Goal: Complete application form: Complete application form

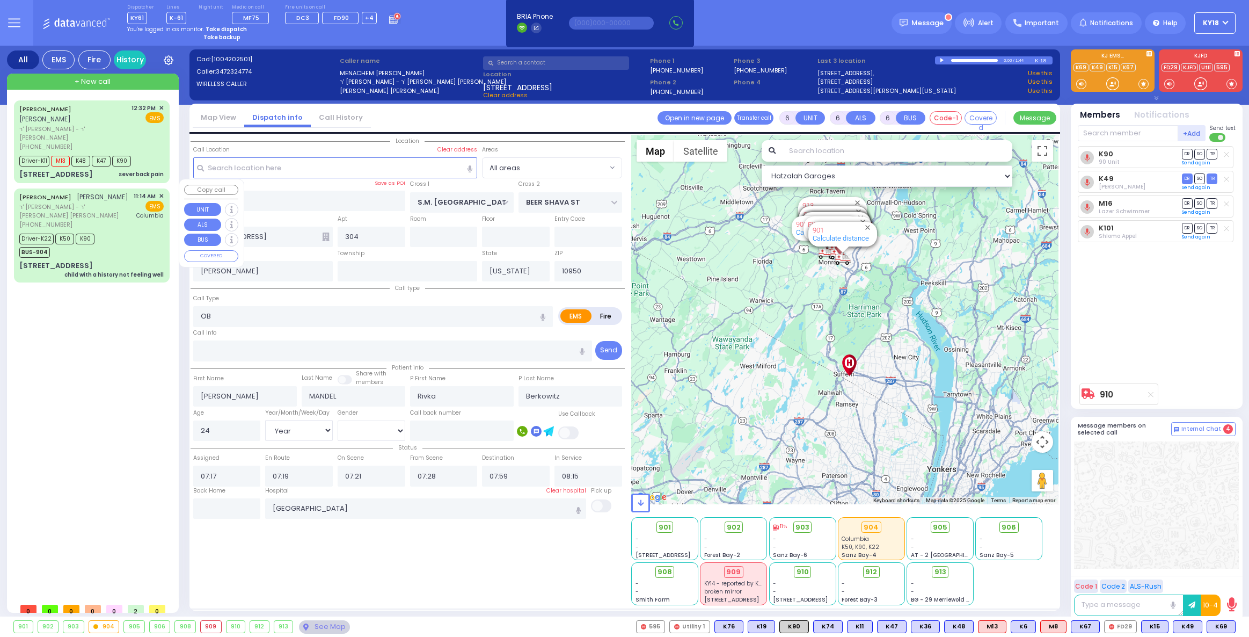
select select "Year"
select select "[DEMOGRAPHIC_DATA]"
click at [123, 265] on div "[STREET_ADDRESS] child with a history not feeling well" at bounding box center [91, 269] width 144 height 19
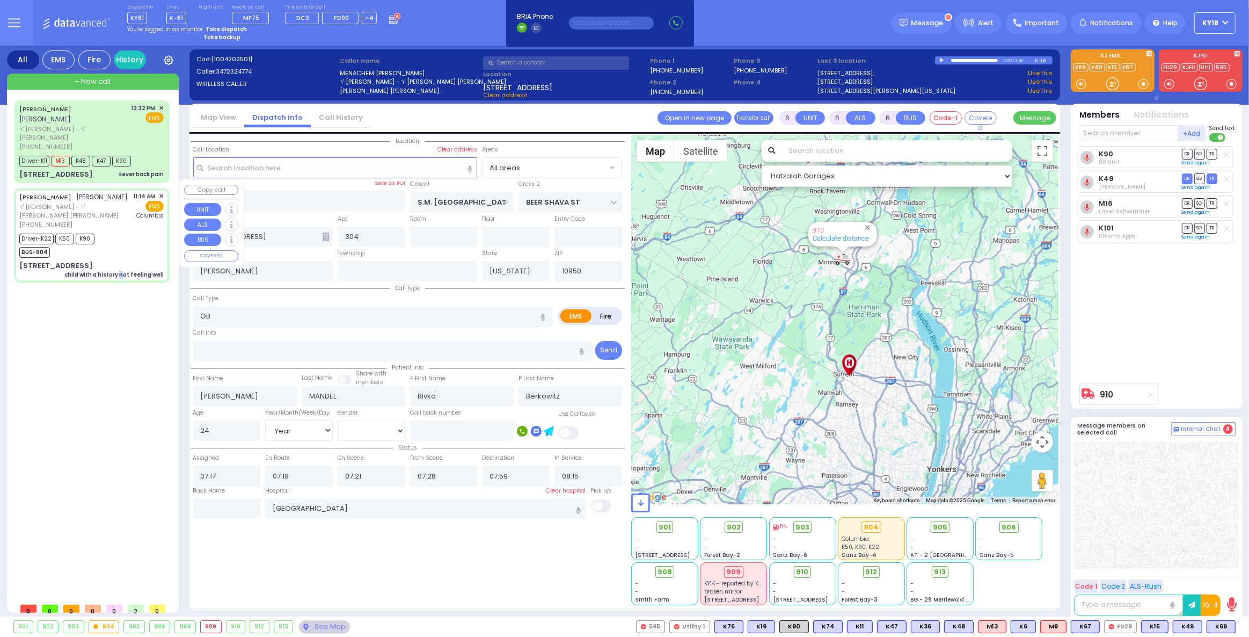
select select
type input "child with a history not feeling well"
radio input "true"
type input "[PERSON_NAME]"
type input "SCHONBRUN"
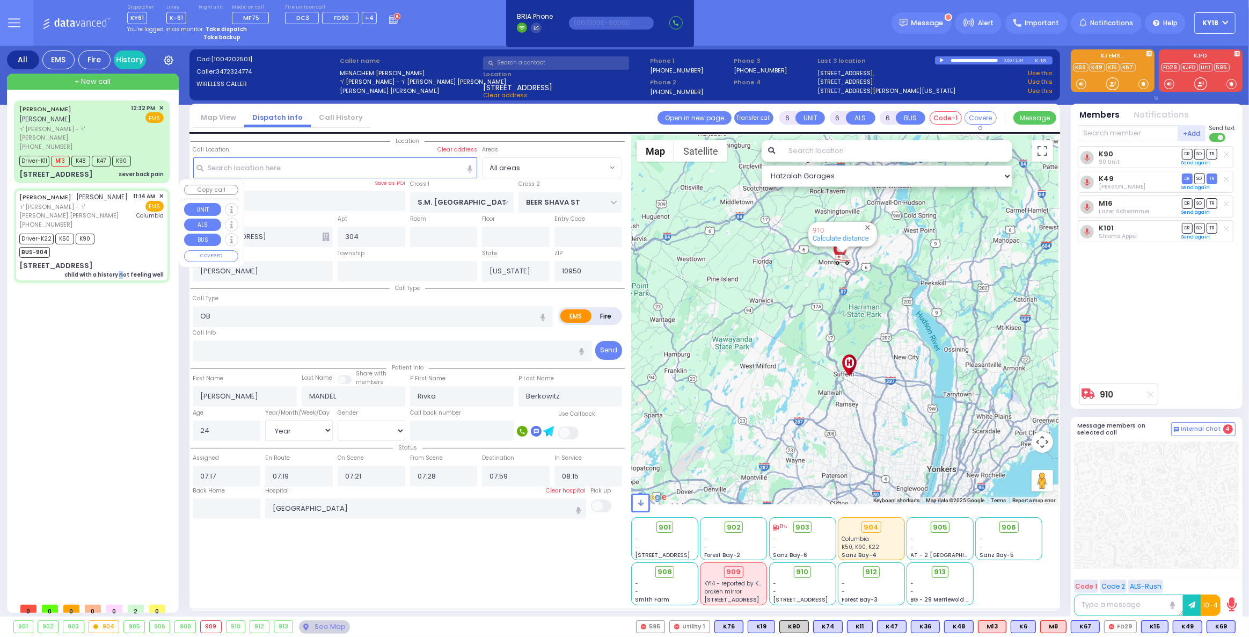
type input "[PERSON_NAME]"
type input "4"
select select "Year"
select select "[DEMOGRAPHIC_DATA]"
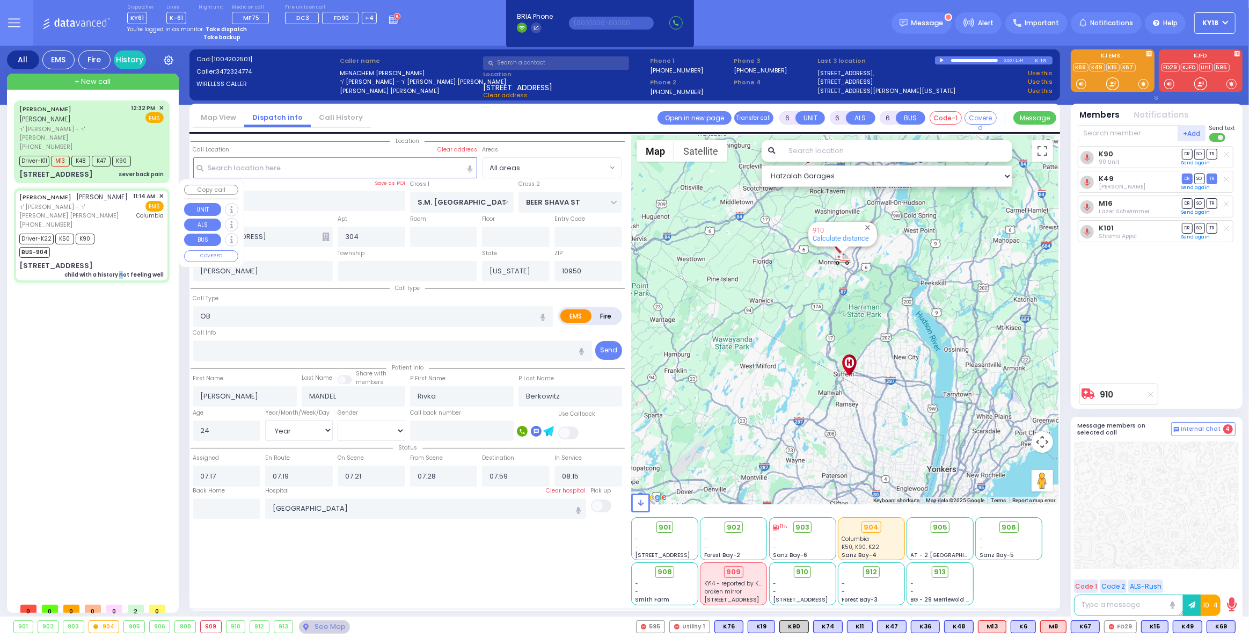
type input "11:14"
type input "11:16"
type input "11:19"
type input "11:30"
type input "12:15"
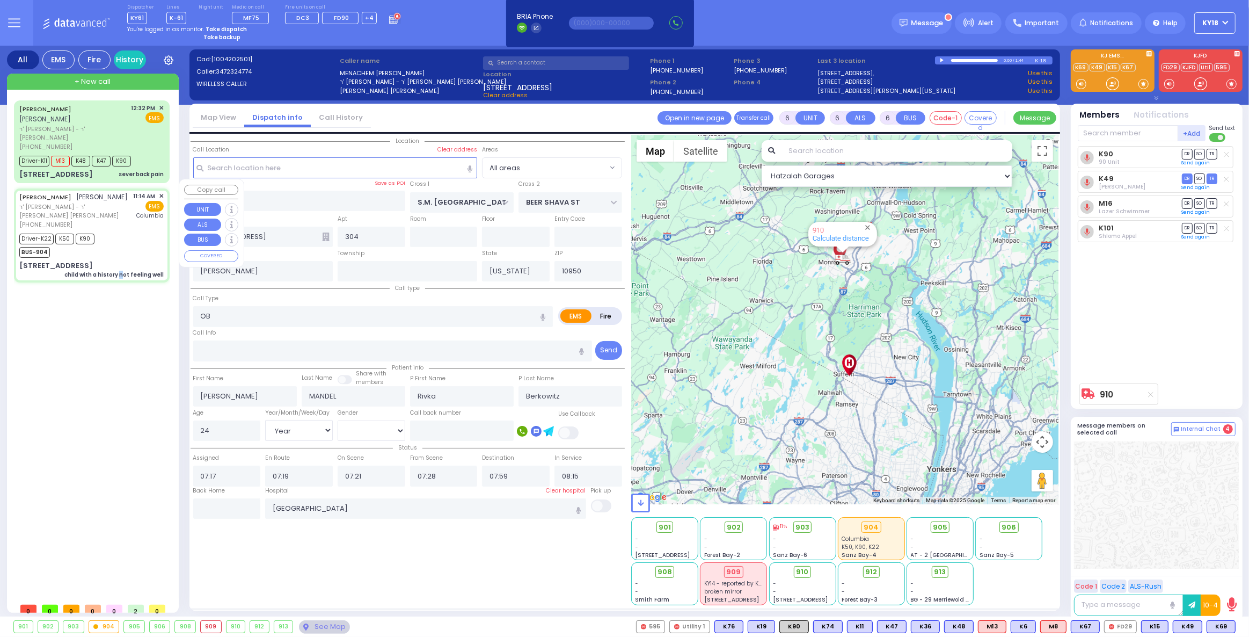
type input "12:59"
type input "[US_STATE][GEOGRAPHIC_DATA]- [GEOGRAPHIC_DATA]"
select select "Hatzalah Garages"
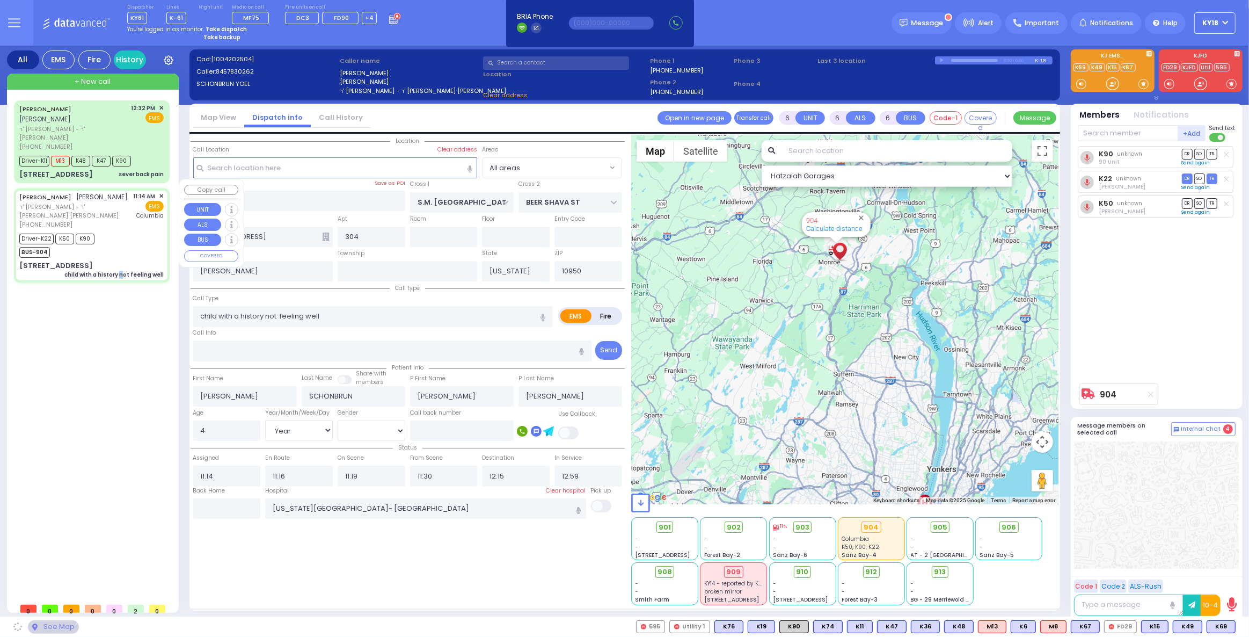
type input "105"
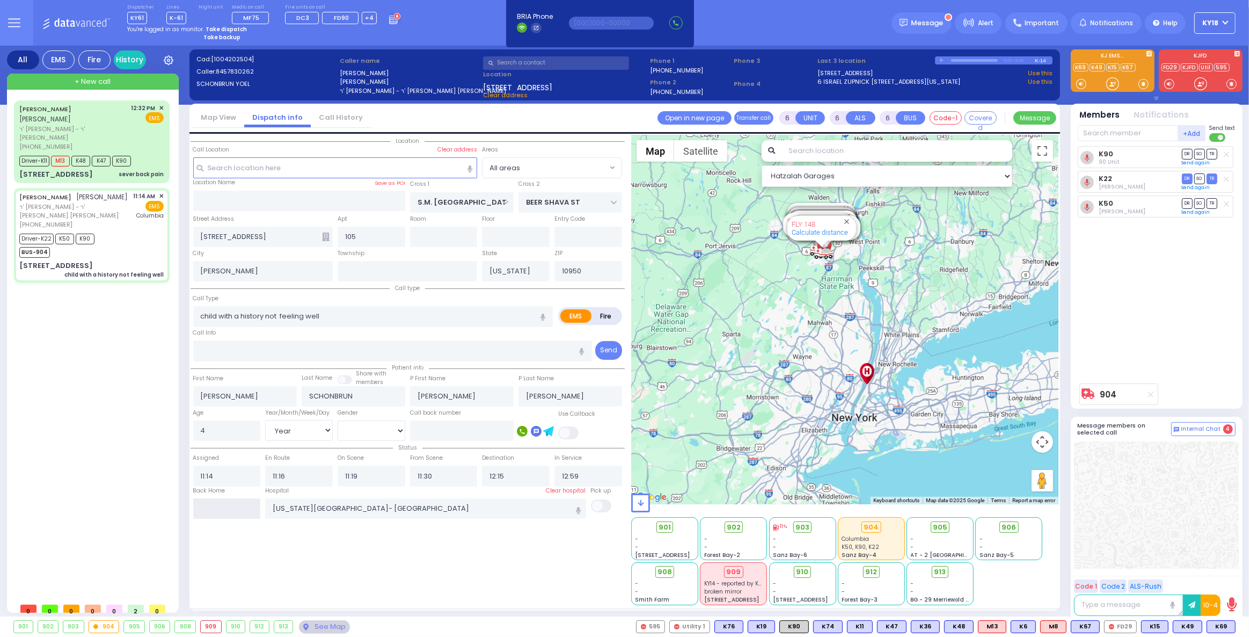
click at [239, 512] on input "text" at bounding box center [227, 508] width 68 height 20
type input "15:02"
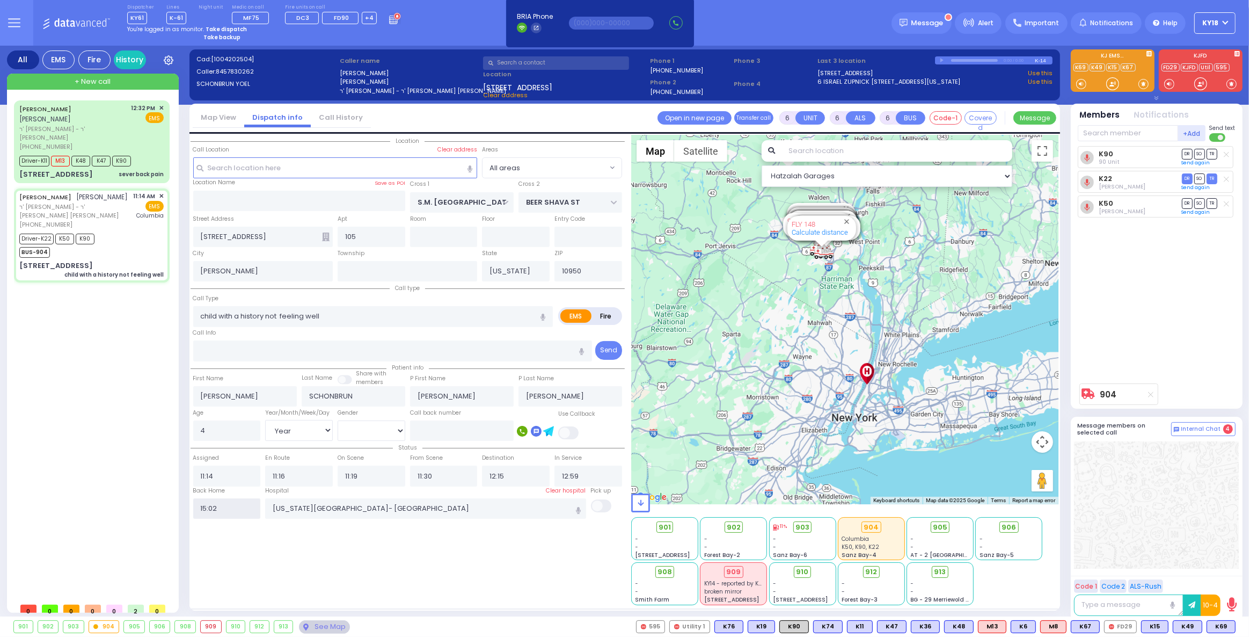
click at [239, 512] on input "15:02" at bounding box center [227, 508] width 68 height 20
select select
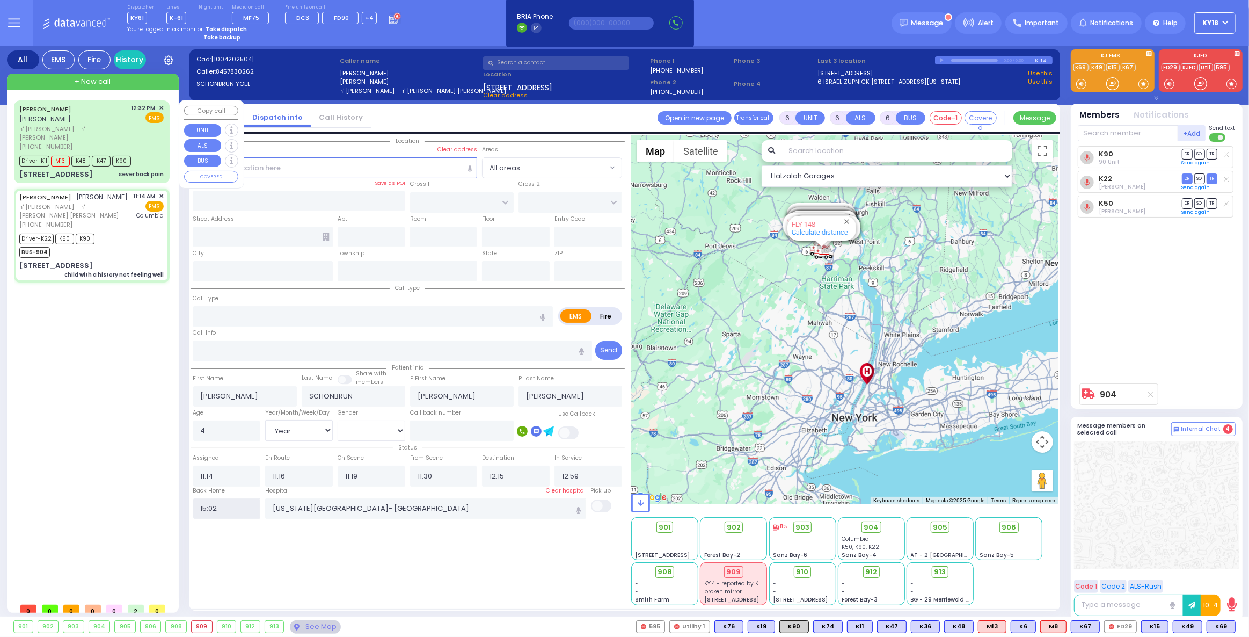
radio input "true"
select select
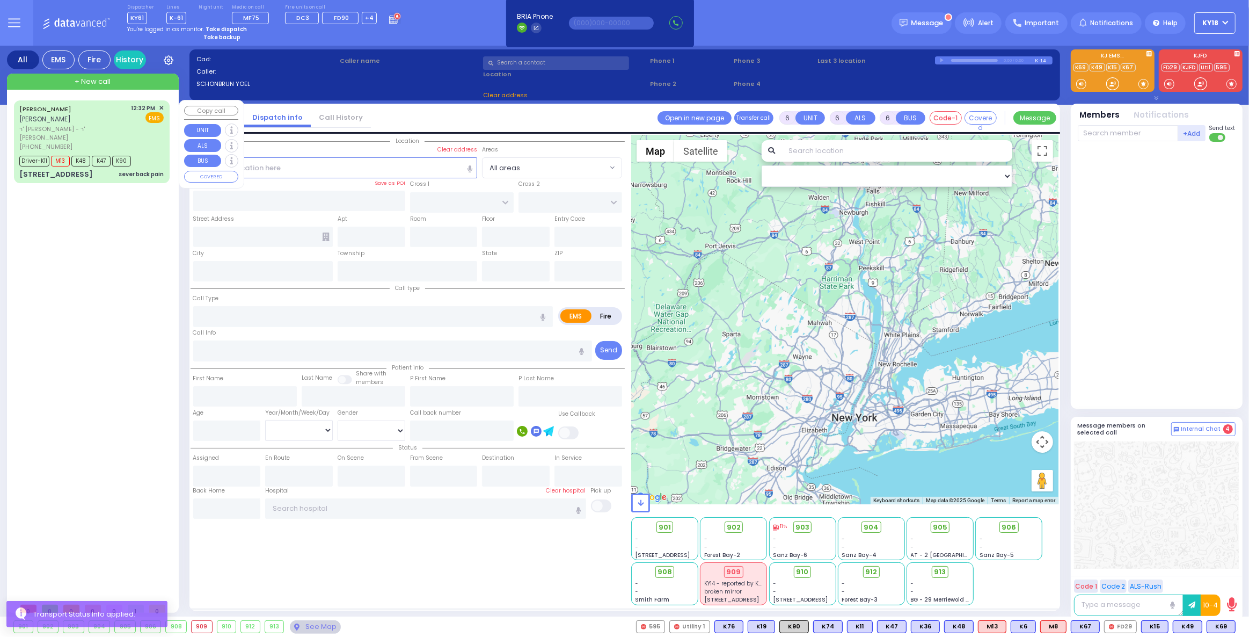
click at [132, 121] on div "[PERSON_NAME] [PERSON_NAME] ר' [PERSON_NAME] - ר' [PERSON_NAME] [PHONE_NUMBER] …" at bounding box center [91, 128] width 144 height 48
select select
type input "sever back pain"
radio input "true"
type input "YECHESKEL"
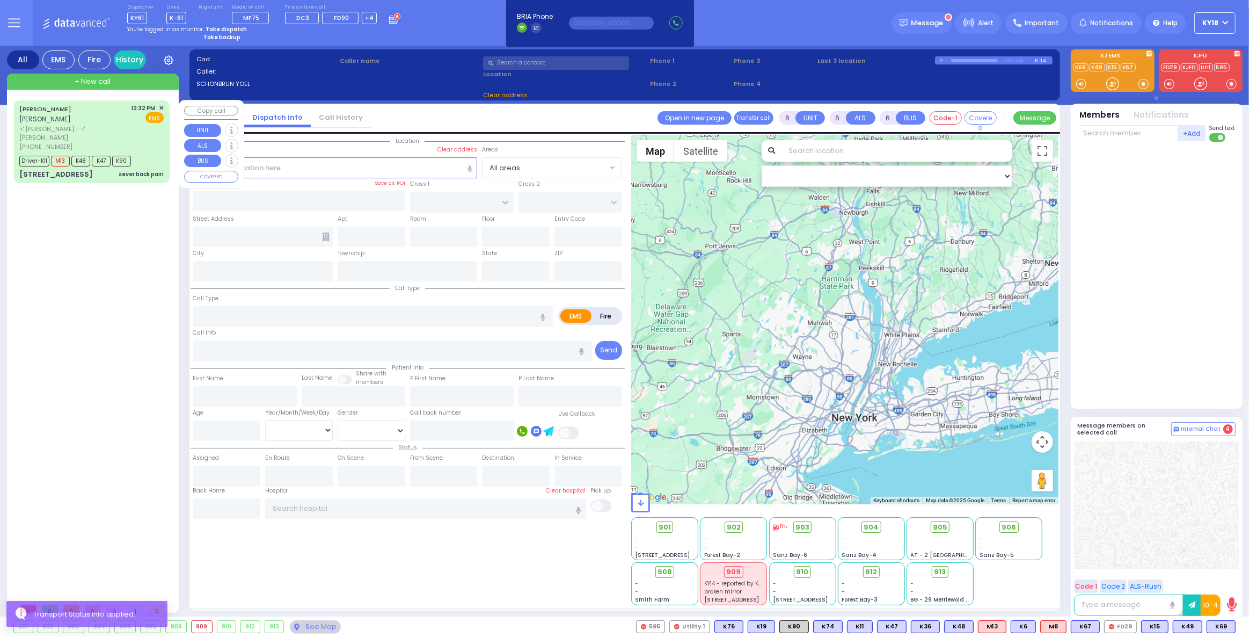
type input "WERTZBERGER"
type input "Makky"
type input "[PERSON_NAME]"
type input "39"
select select "Year"
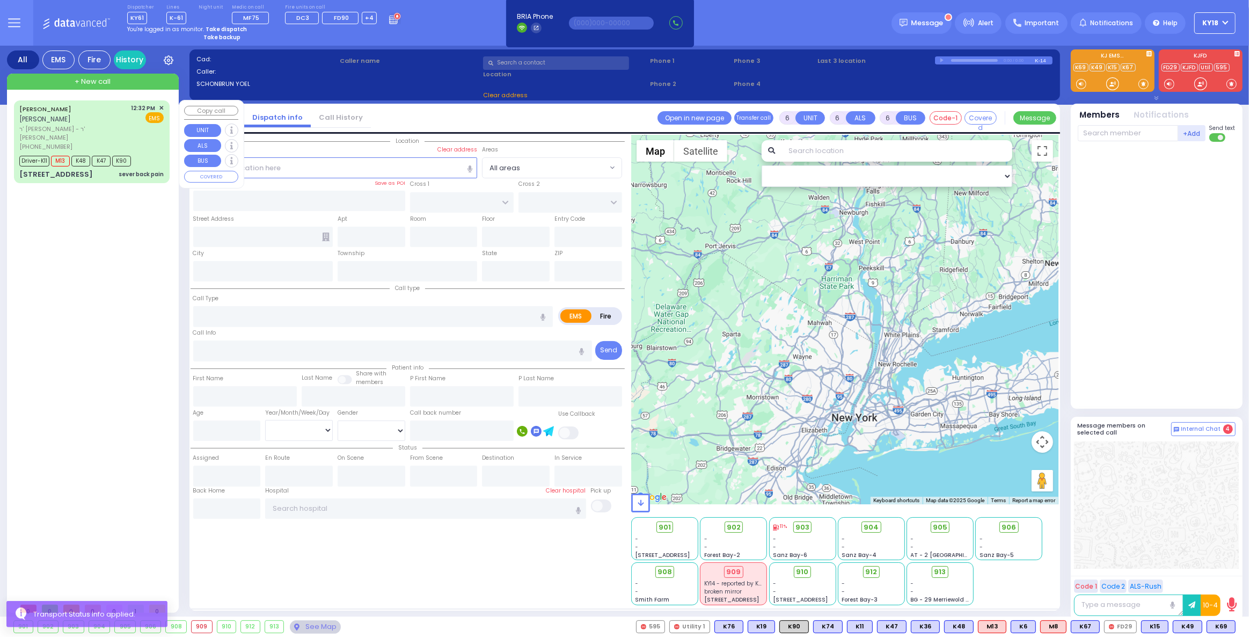
select select "[DEMOGRAPHIC_DATA]"
type input "12:32"
type input "12:36"
type input "12:38"
type input "12:59"
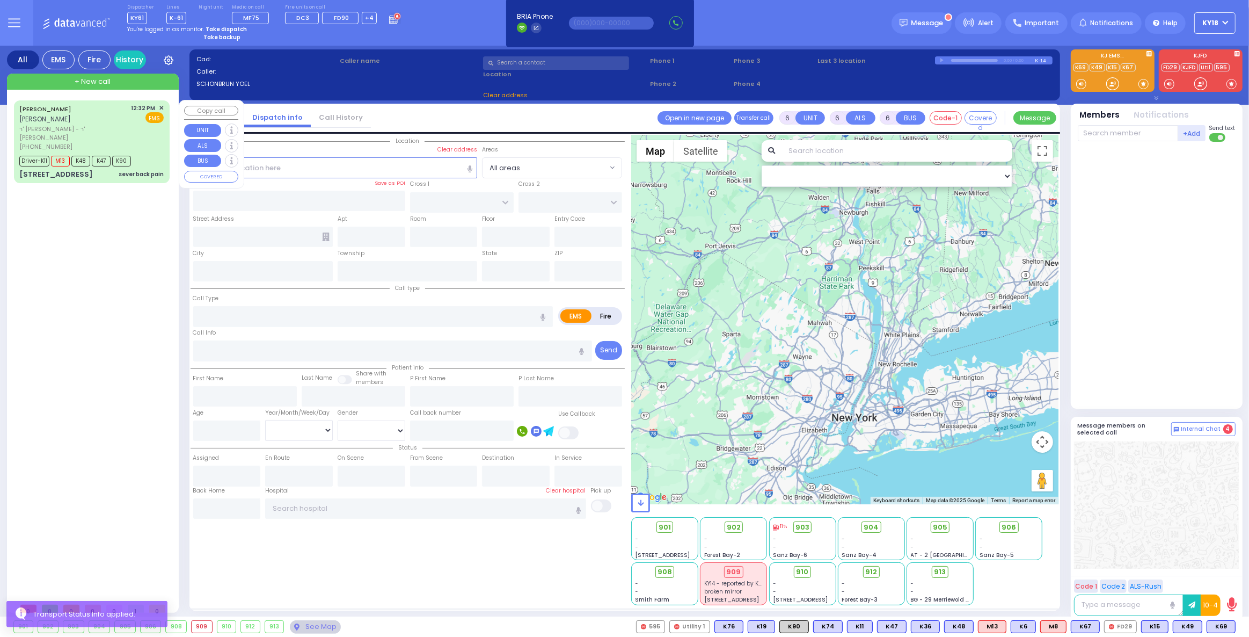
type input "13:48"
type input "13:50"
type input "[GEOGRAPHIC_DATA] [STREET_ADDRESS][GEOGRAPHIC_DATA] Suffern"
select select "Hatzalah Garages"
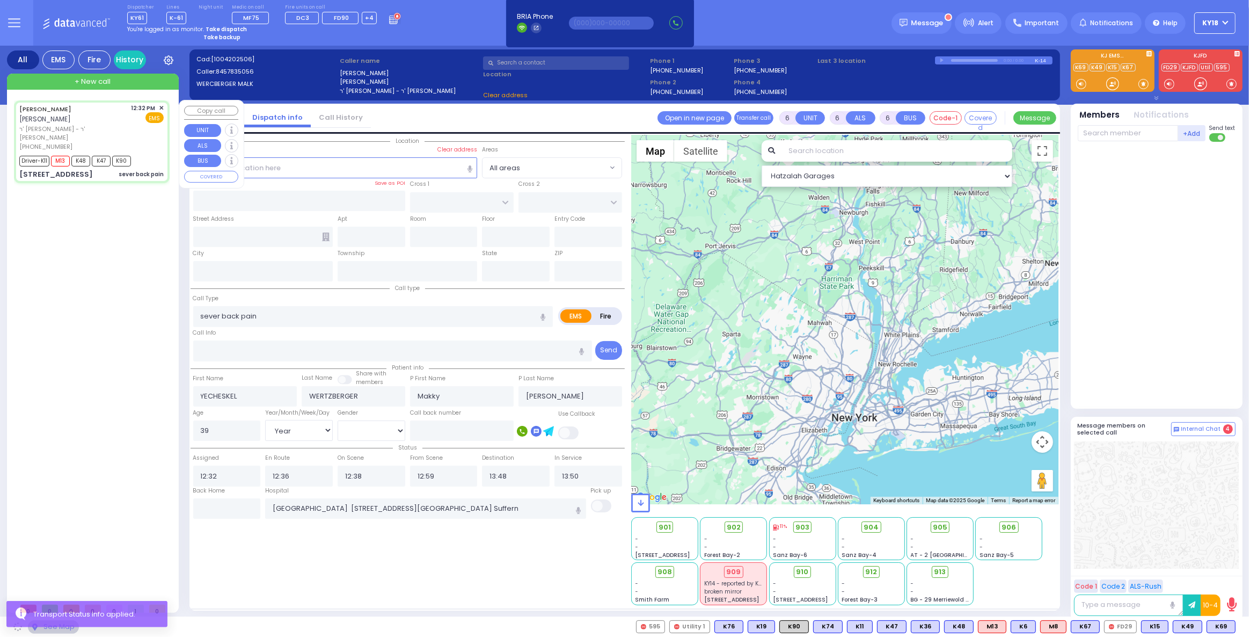
type input "RUZHIN RD"
type input "[STREET_ADDRESS]"
type input "302"
type input "Monroe"
type input "[US_STATE]"
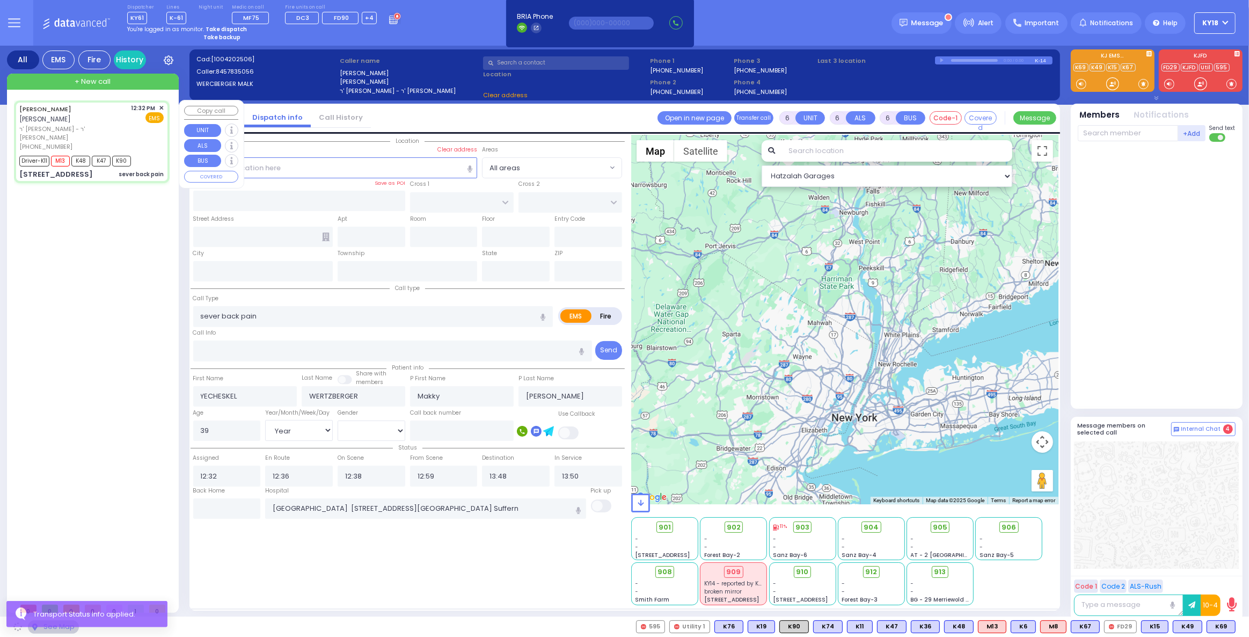
type input "10950"
select select "ATZEI TAMURIM"
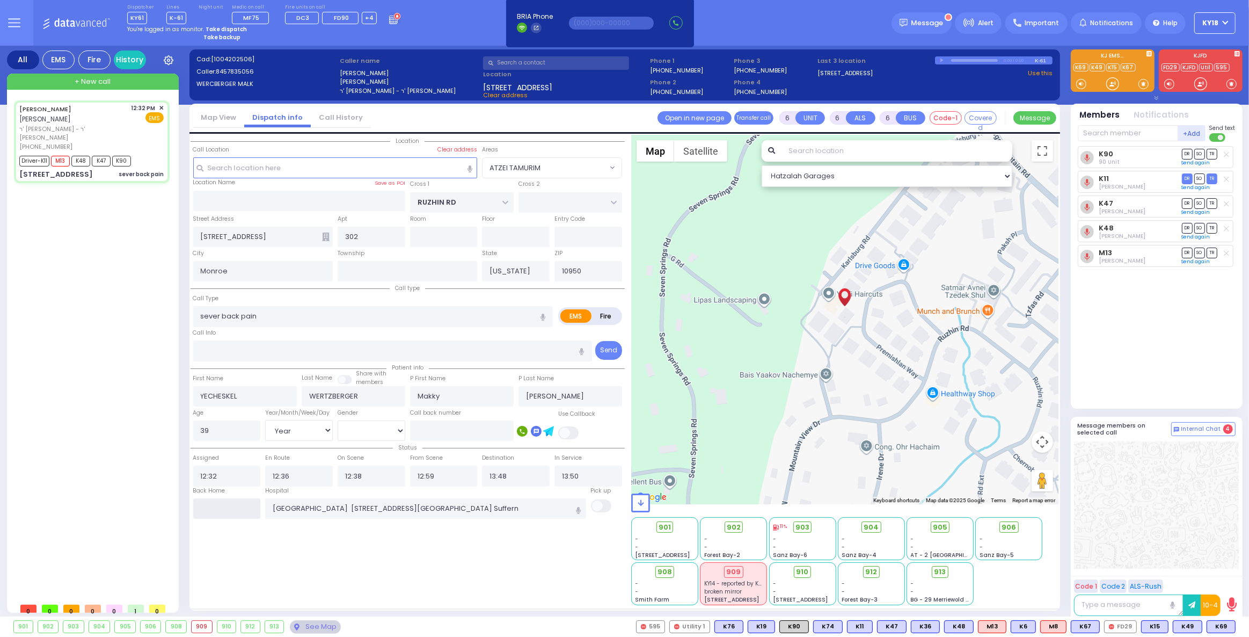
click at [198, 506] on input "text" at bounding box center [227, 508] width 68 height 20
type input "15:02"
select select
radio input "true"
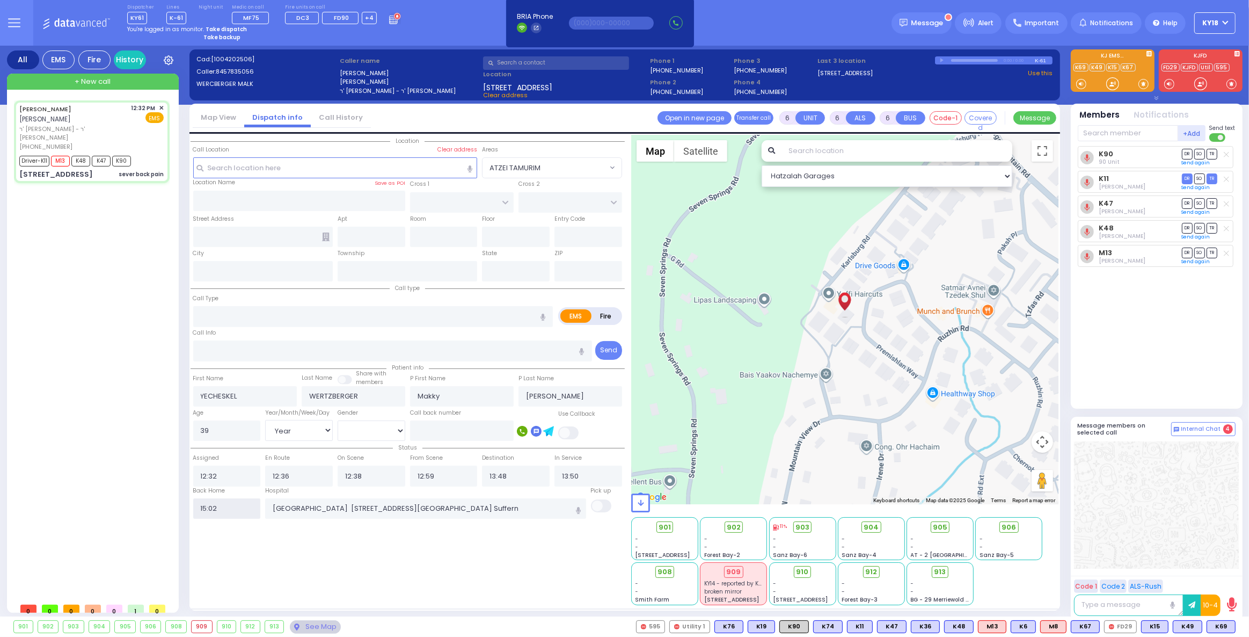
select select
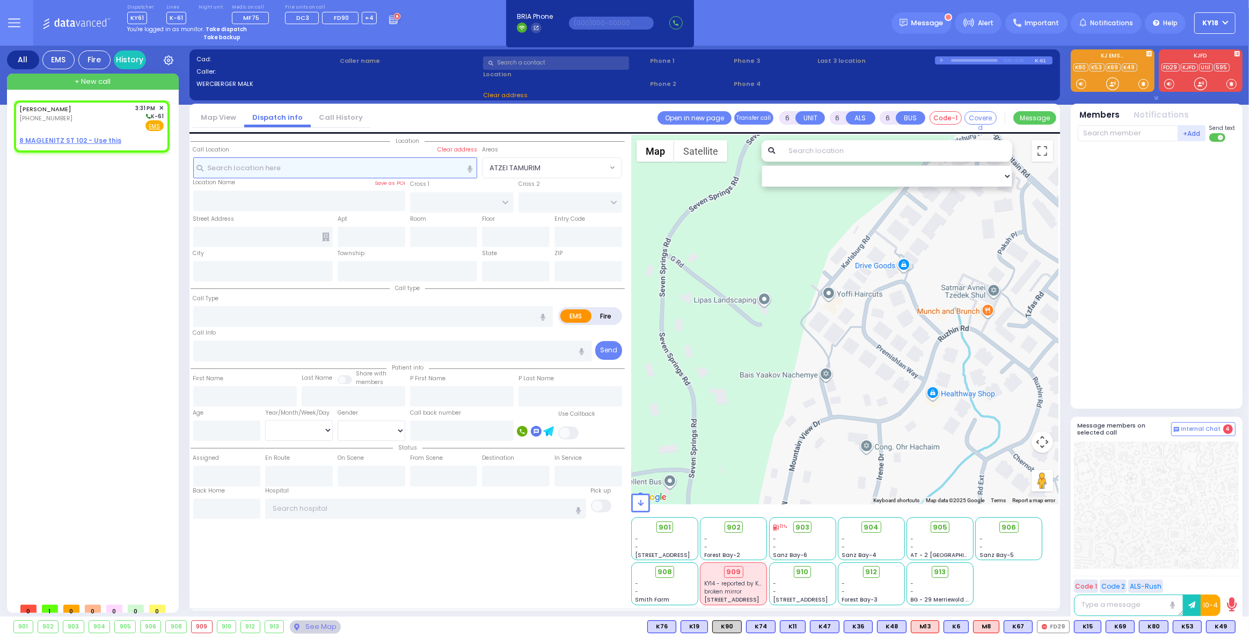
type input "2"
type input "1"
select select
radio input "true"
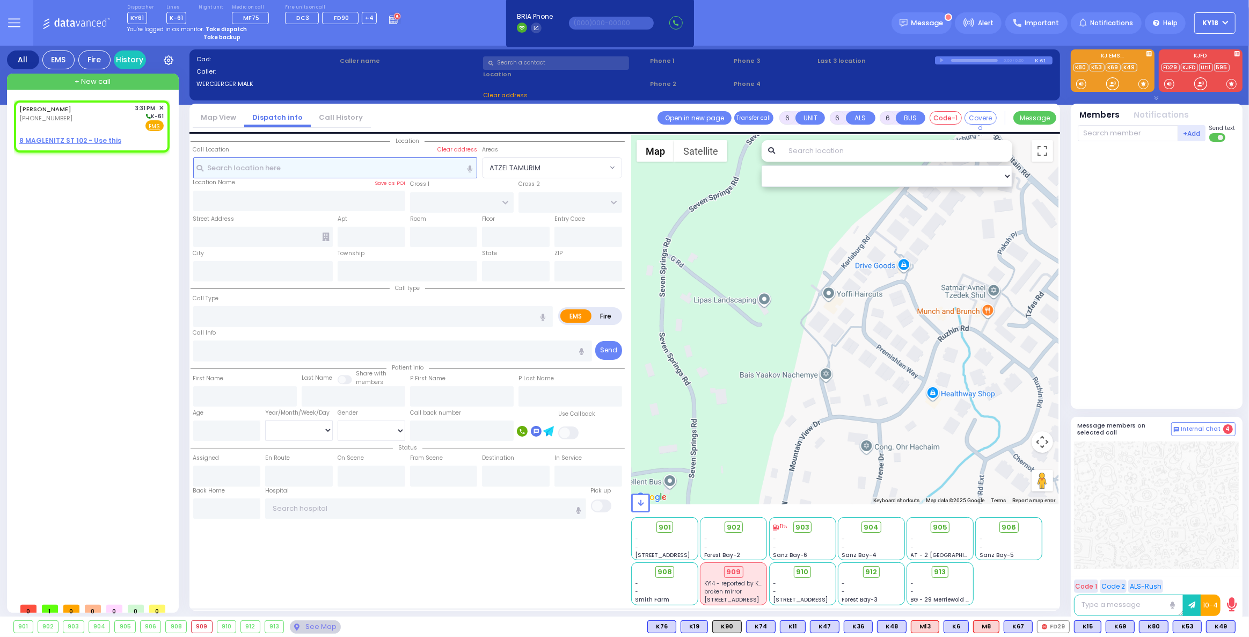
type input "[PERSON_NAME]"
type input "GUTTMAN"
select select
type input "15:31"
select select "Hatzalah Garages"
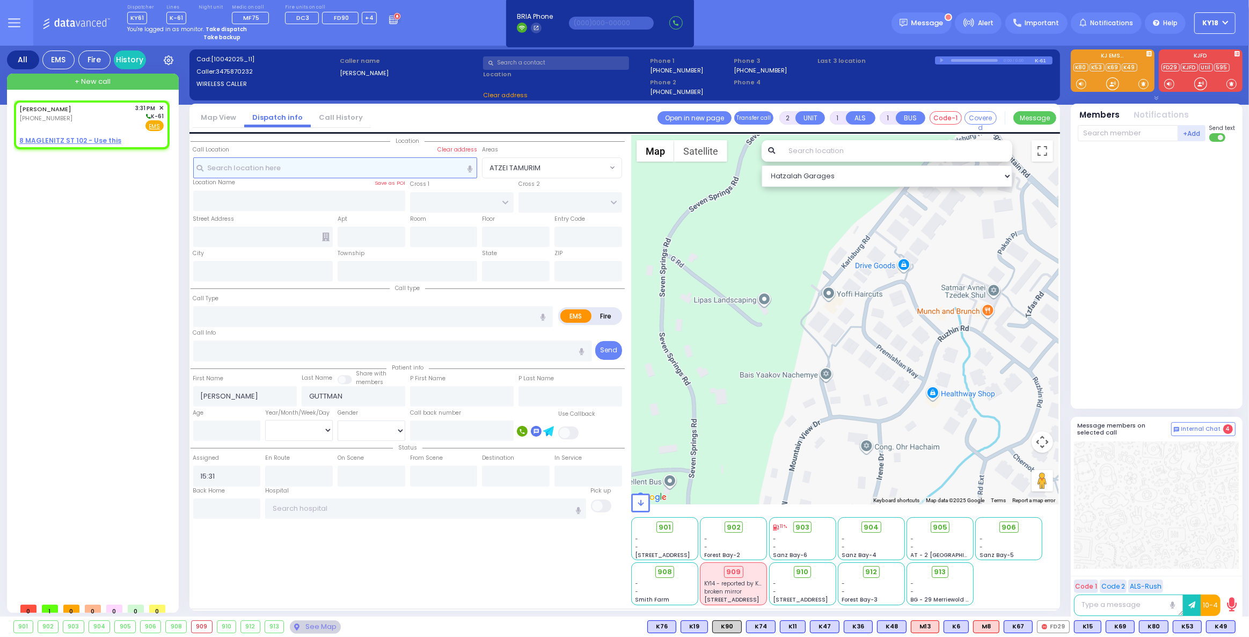
select select
radio input "true"
select select
select select "Hatzalah Garages"
select select
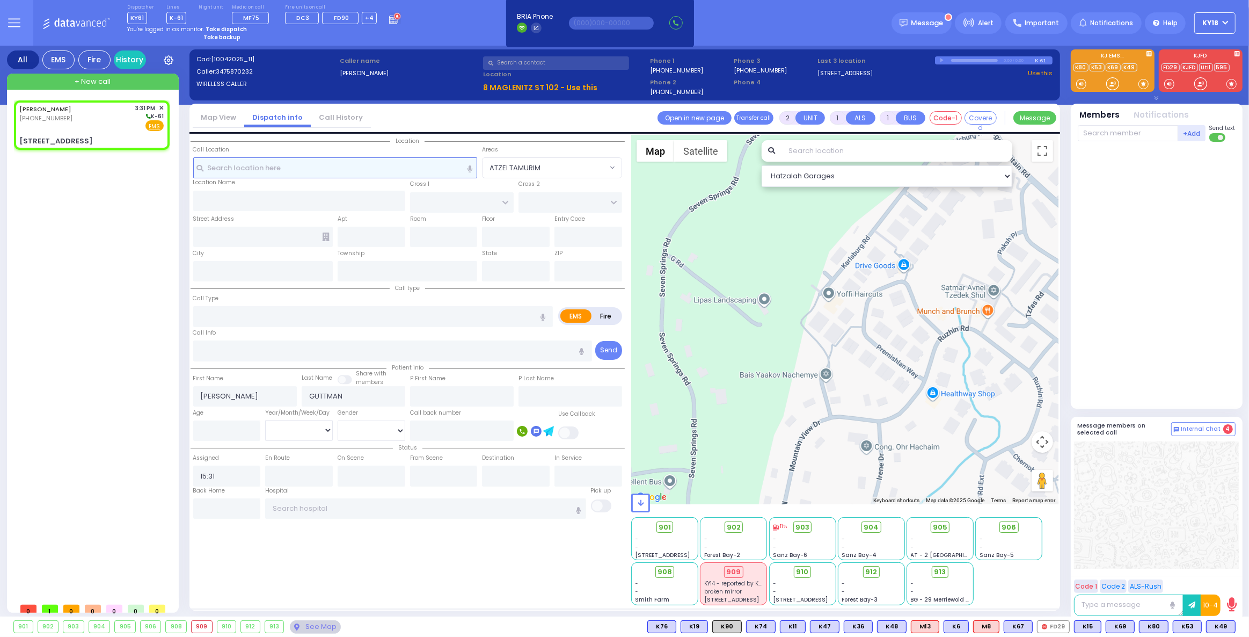
radio input "true"
select select
select select "Hatzalah Garages"
type input "S.M. [GEOGRAPHIC_DATA]"
type input "BEER SHAVA ST"
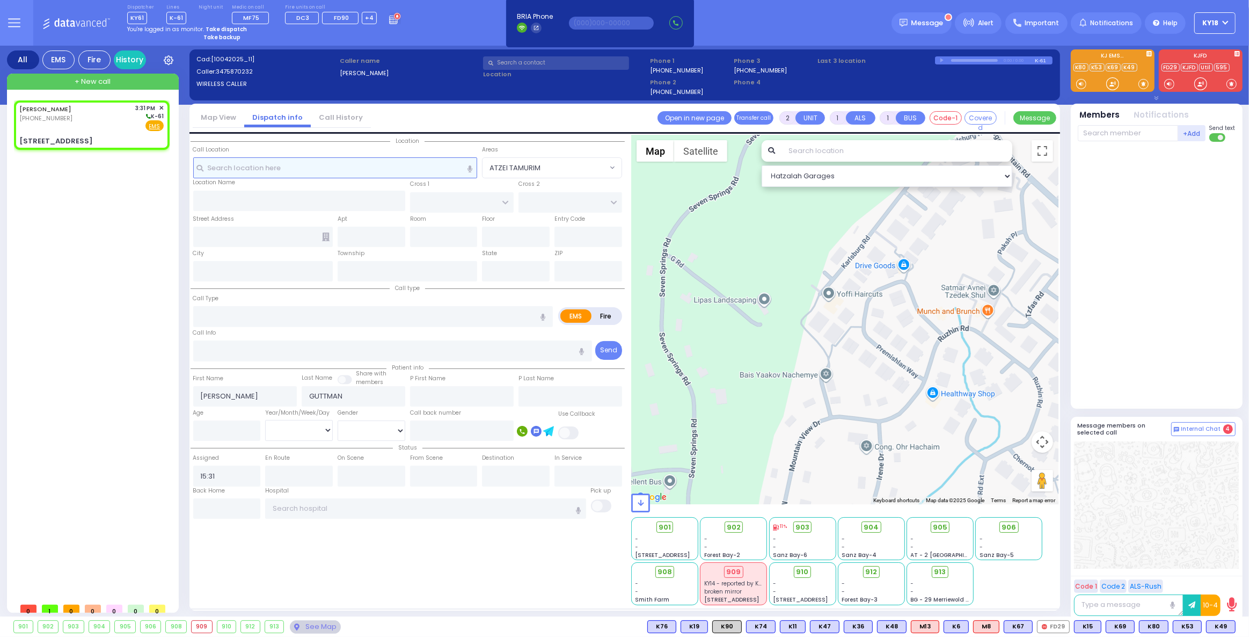
type input "[STREET_ADDRESS]"
type input "Monroe"
type input "[US_STATE]"
type input "10950"
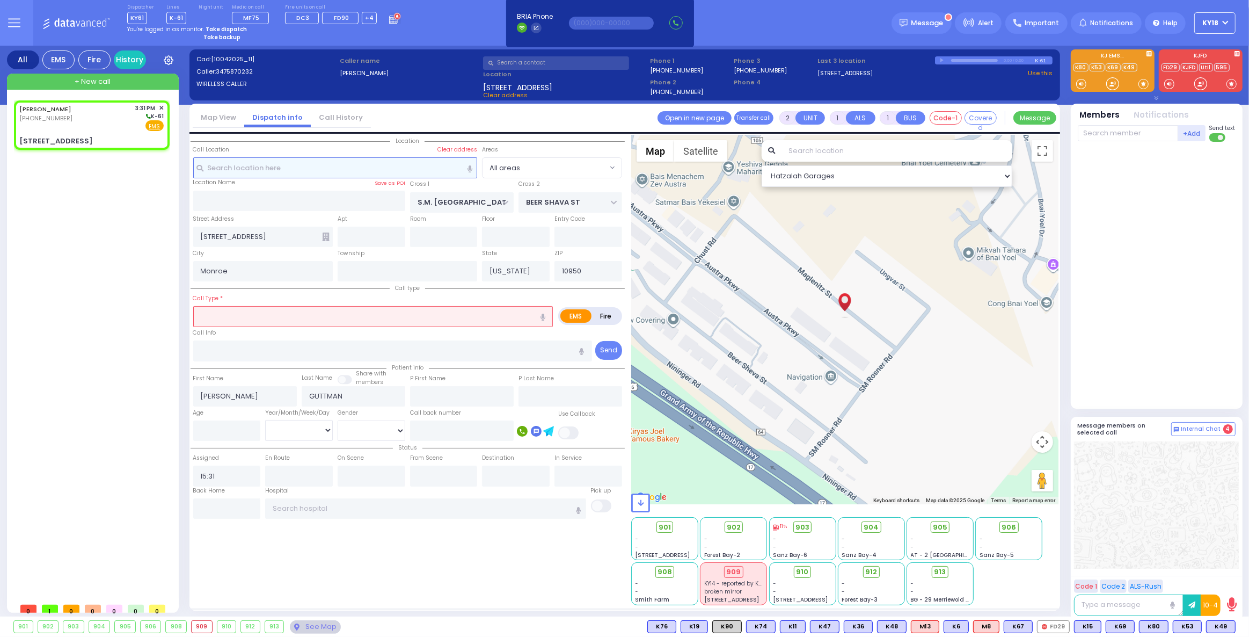
select select
radio input "true"
select select
type input "302"
select select "Hatzalah Garages"
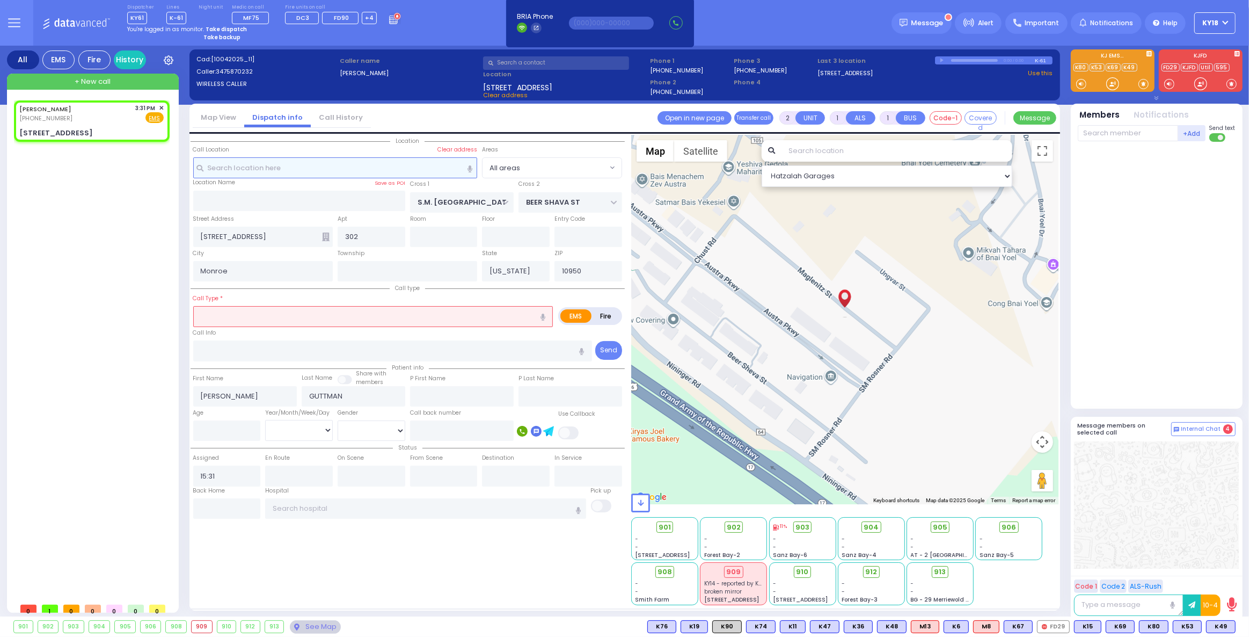
select select
radio input "true"
select select
select select "Hatzalah Garages"
select select
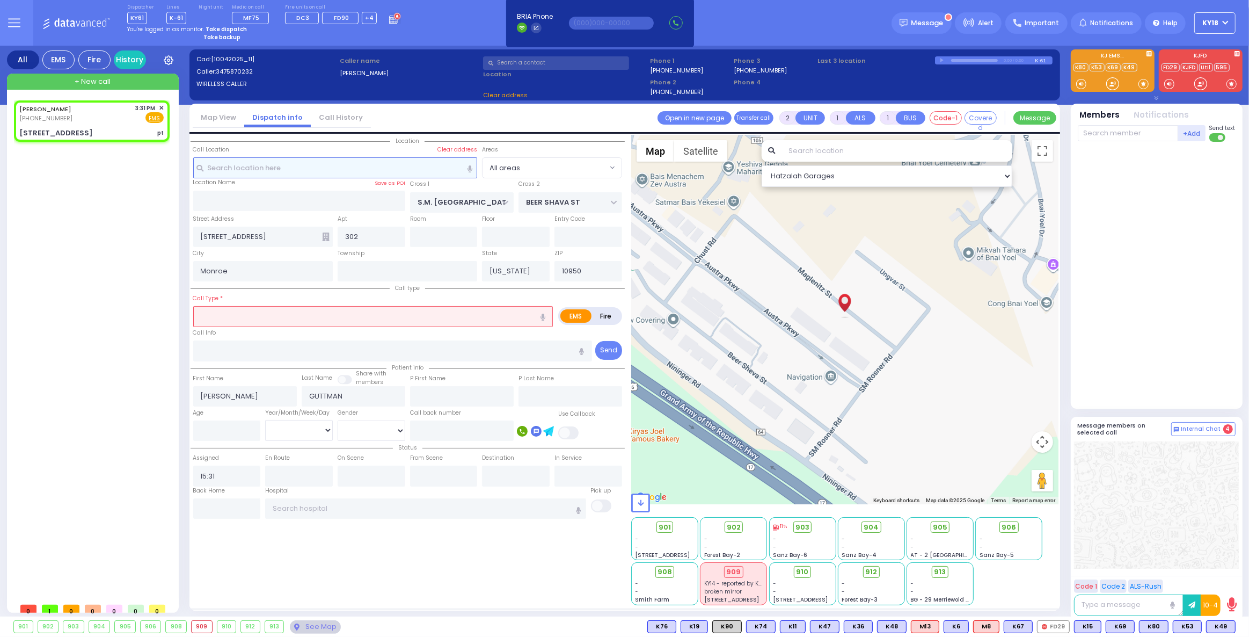
type input "pt"
radio input "true"
select select
select select "Hatzalah Garages"
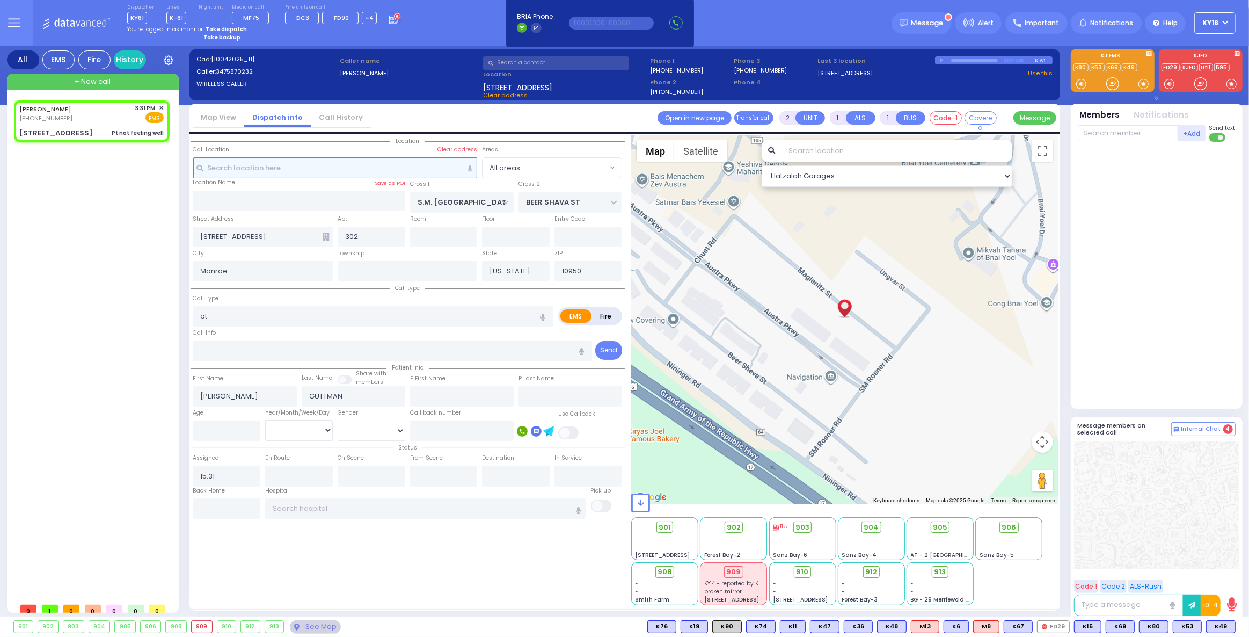
type input "1"
type input "0"
select select
type input "Pt not feeling well"
radio input "true"
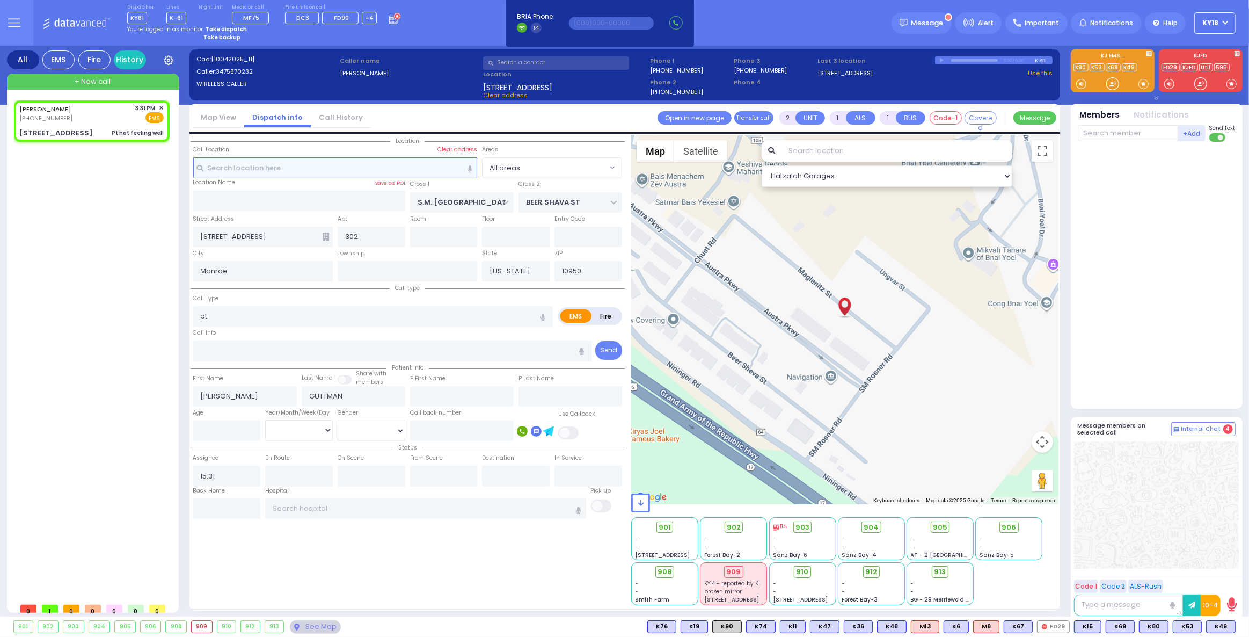
select select
select select "Hatzalah Garages"
